Goal: Transaction & Acquisition: Donate | Support Community Growth — City Leadership - Recruit. Develop. Catalyze.

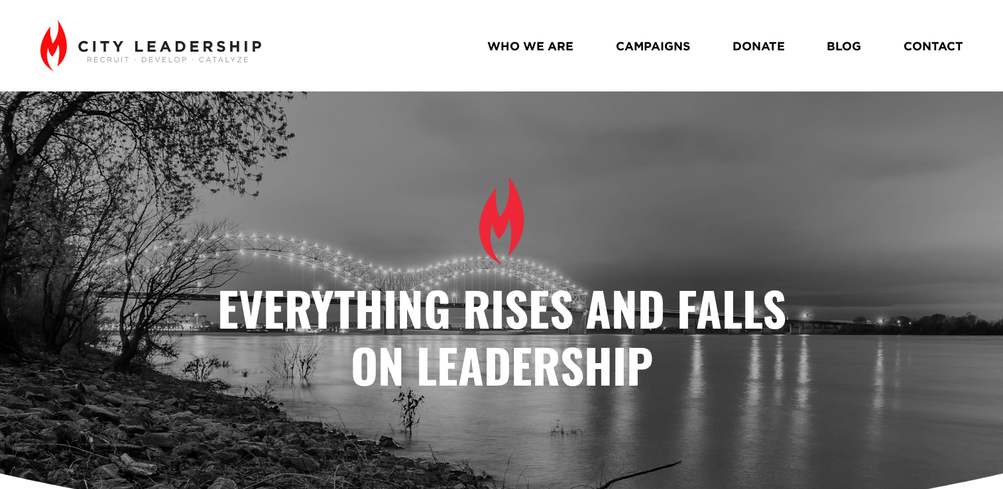
drag, startPoint x: 646, startPoint y: 43, endPoint x: 626, endPoint y: 44, distance: 19.9
click at [626, 44] on link "CAMPAIGNS" at bounding box center [653, 46] width 74 height 24
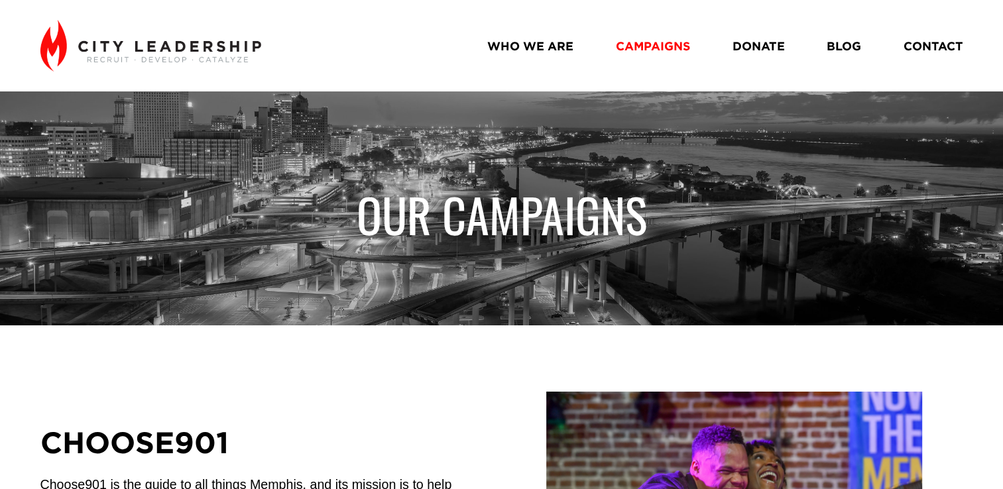
click at [213, 44] on img at bounding box center [150, 46] width 221 height 52
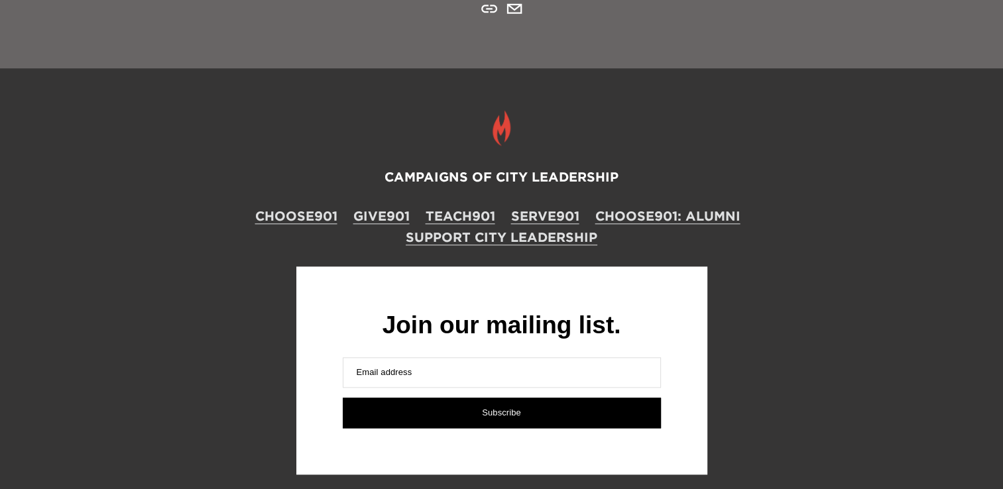
scroll to position [1597, 0]
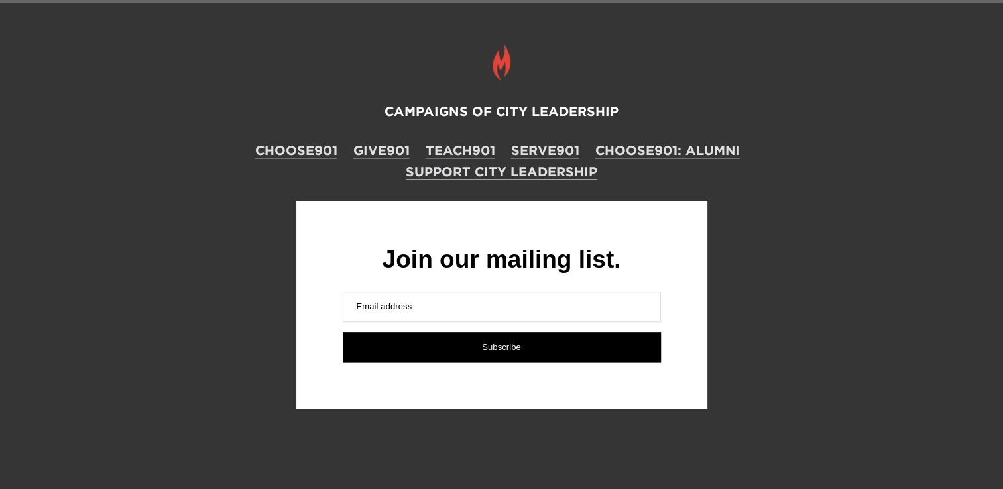
click at [526, 176] on link "Support City Leadership" at bounding box center [502, 171] width 192 height 18
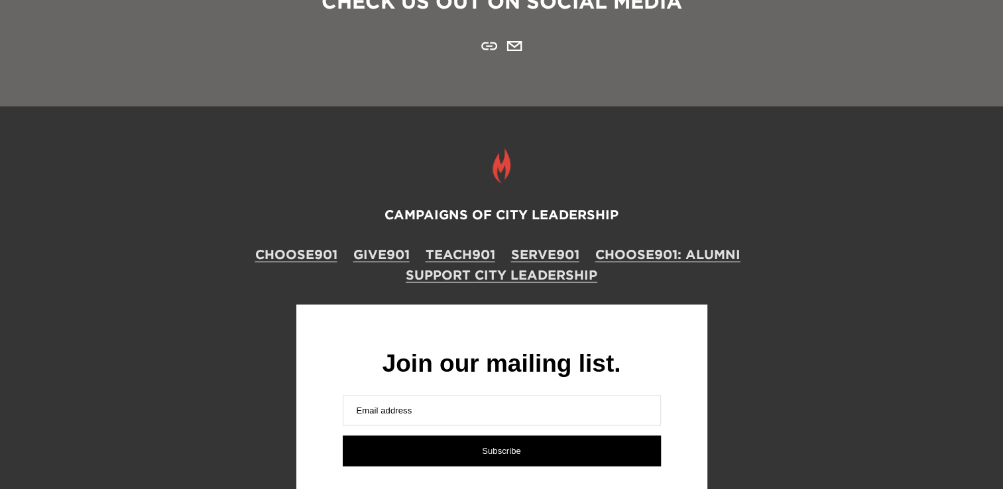
scroll to position [2766, 0]
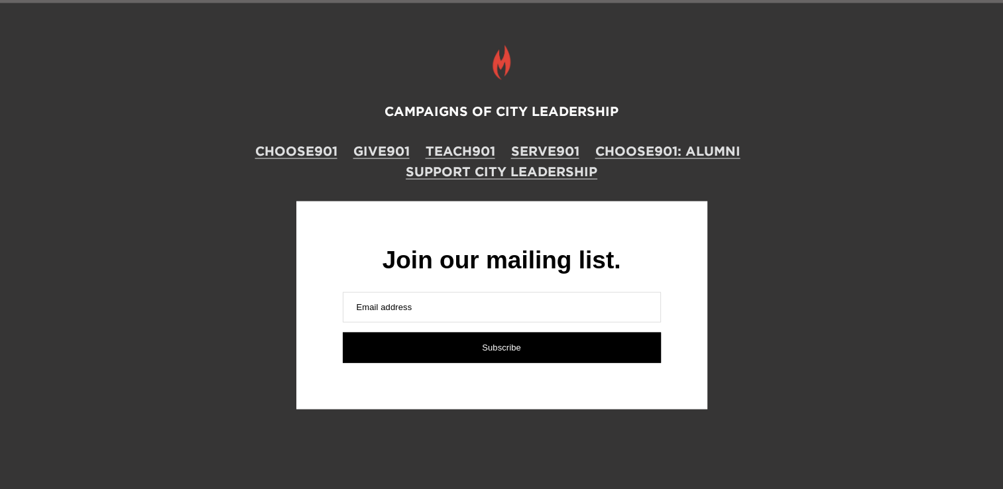
click at [286, 144] on link "CHOOSE901" at bounding box center [296, 151] width 82 height 18
